Goal: Check status: Check status

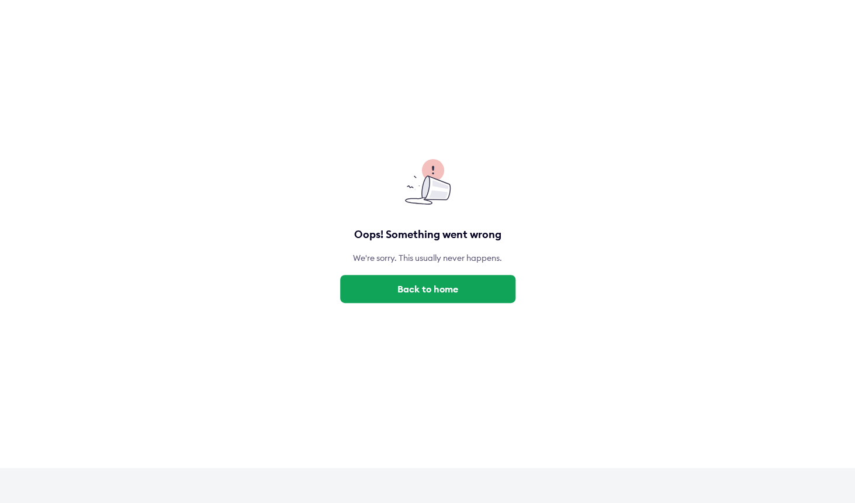
click at [431, 289] on button "Back to home" at bounding box center [427, 289] width 175 height 28
click at [439, 296] on button "Back to home" at bounding box center [427, 289] width 175 height 28
click at [420, 292] on button "Back to home" at bounding box center [427, 289] width 175 height 28
